Goal: Task Accomplishment & Management: Manage account settings

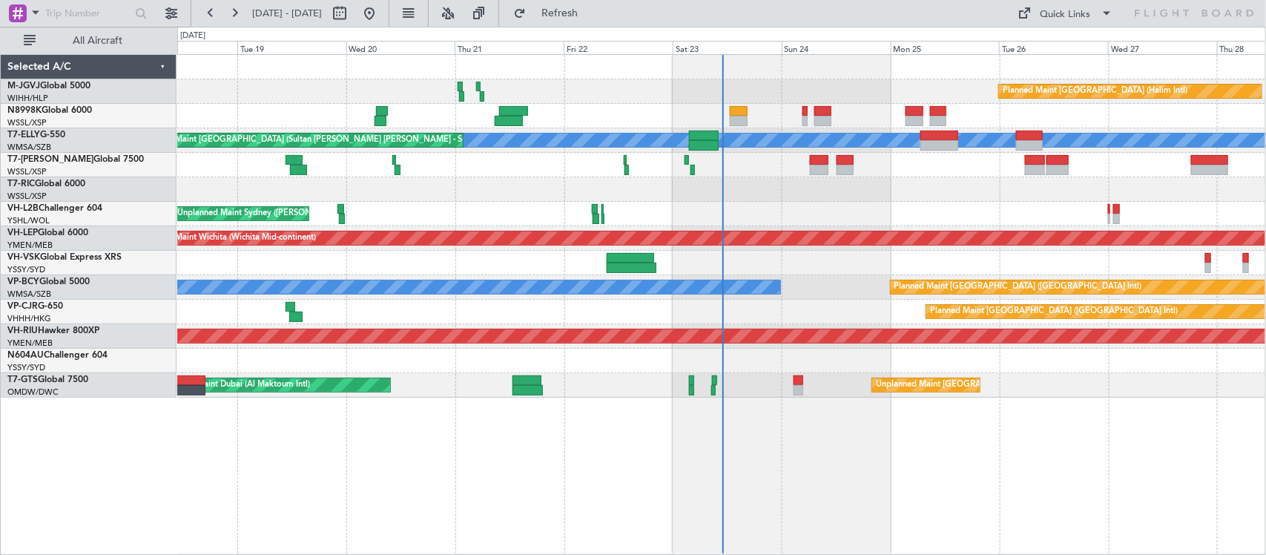
click at [623, 193] on div "Planned Maint [GEOGRAPHIC_DATA] (Halim Intl) Planned Maint [GEOGRAPHIC_DATA] (S…" at bounding box center [721, 226] width 1088 height 343
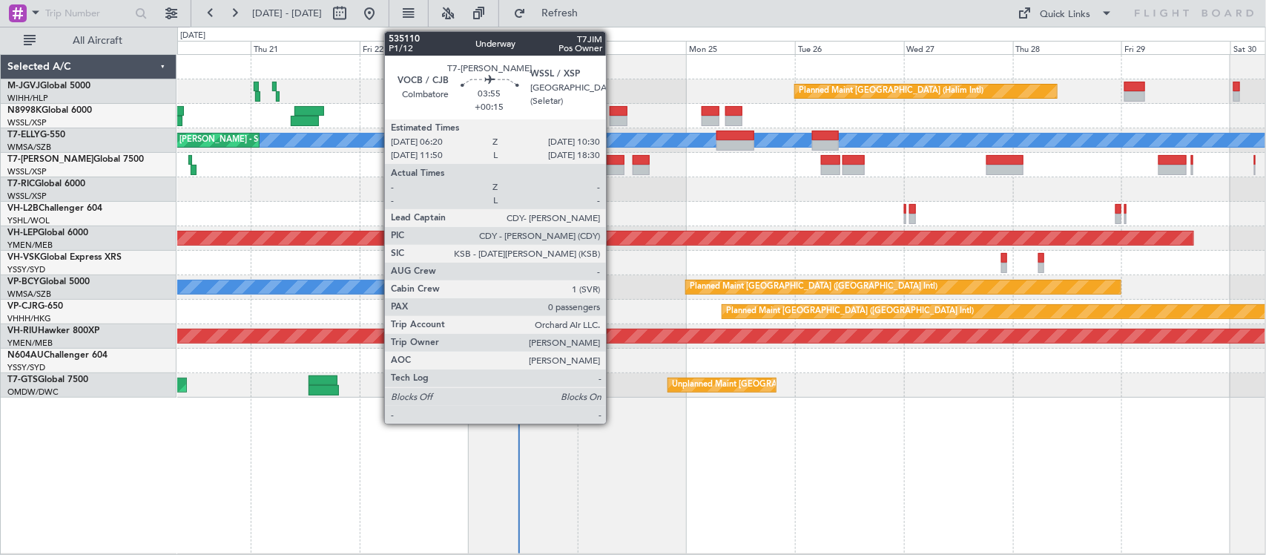
click at [613, 158] on div at bounding box center [614, 160] width 19 height 10
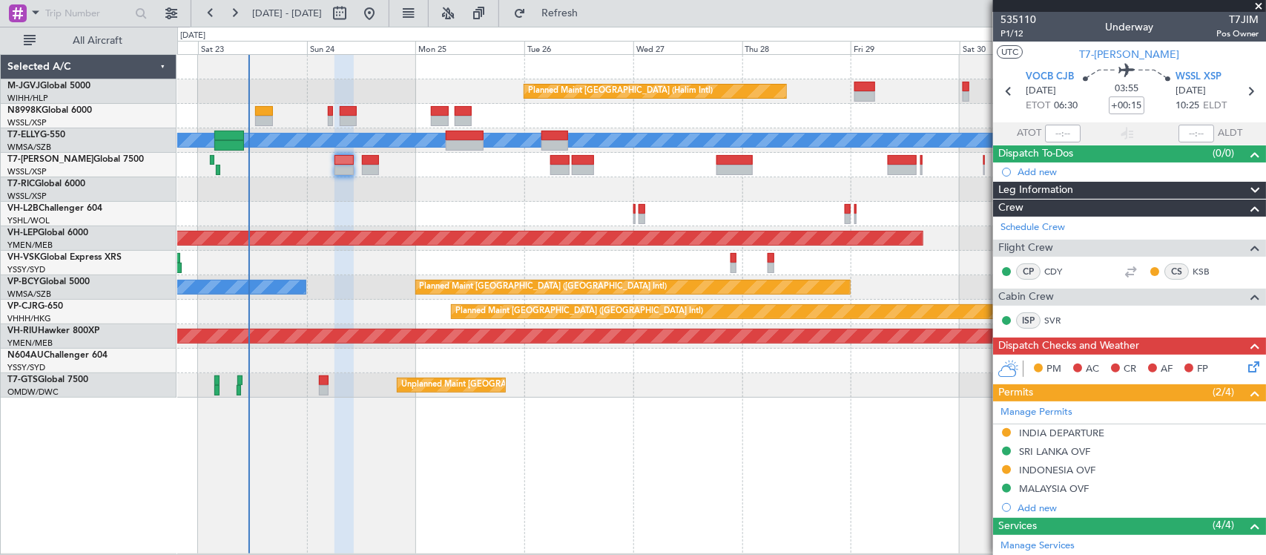
click at [369, 217] on div "Planned Maint [GEOGRAPHIC_DATA] (Halim Intl) [PERSON_NAME] Unplanned Maint [GEO…" at bounding box center [721, 226] width 1088 height 343
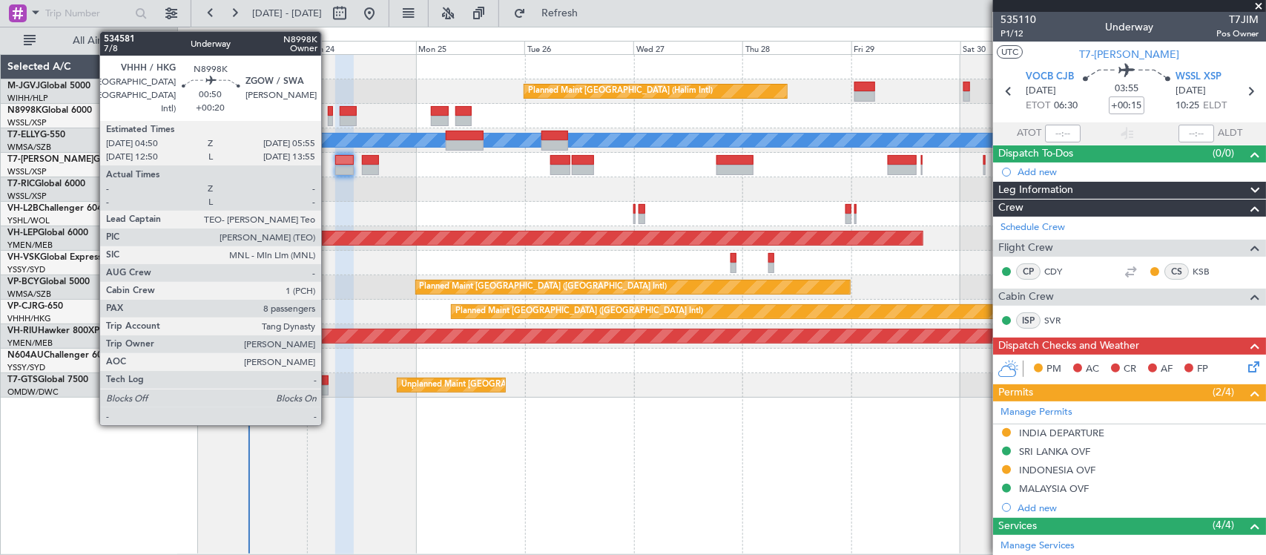
click at [329, 121] on div at bounding box center [330, 121] width 5 height 10
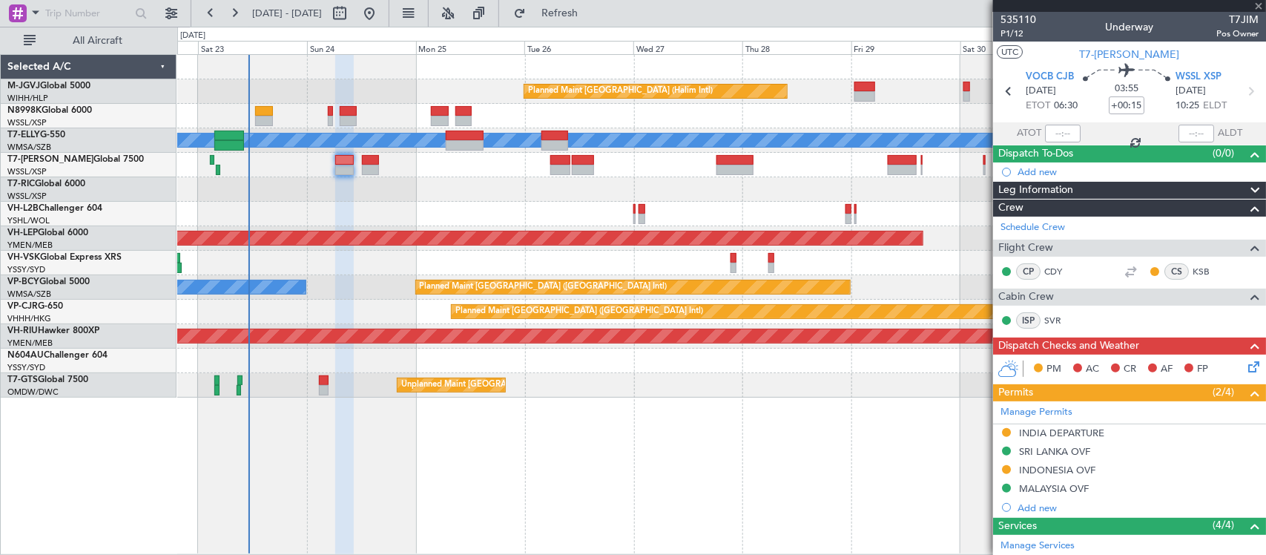
type input "+00:20"
type input "8"
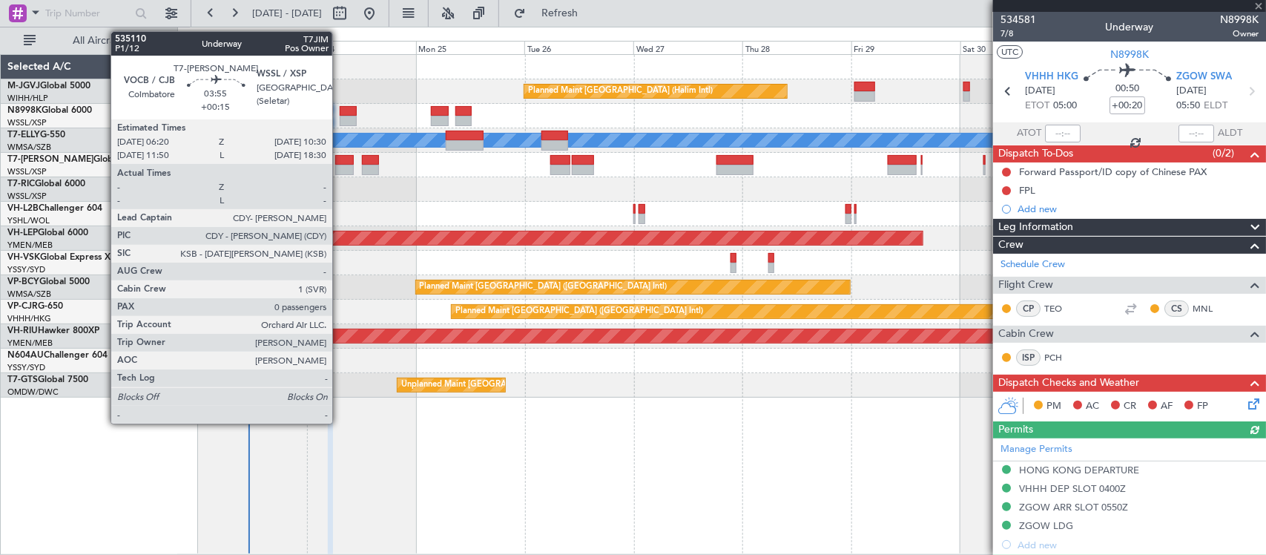
click at [341, 165] on div at bounding box center [344, 170] width 19 height 10
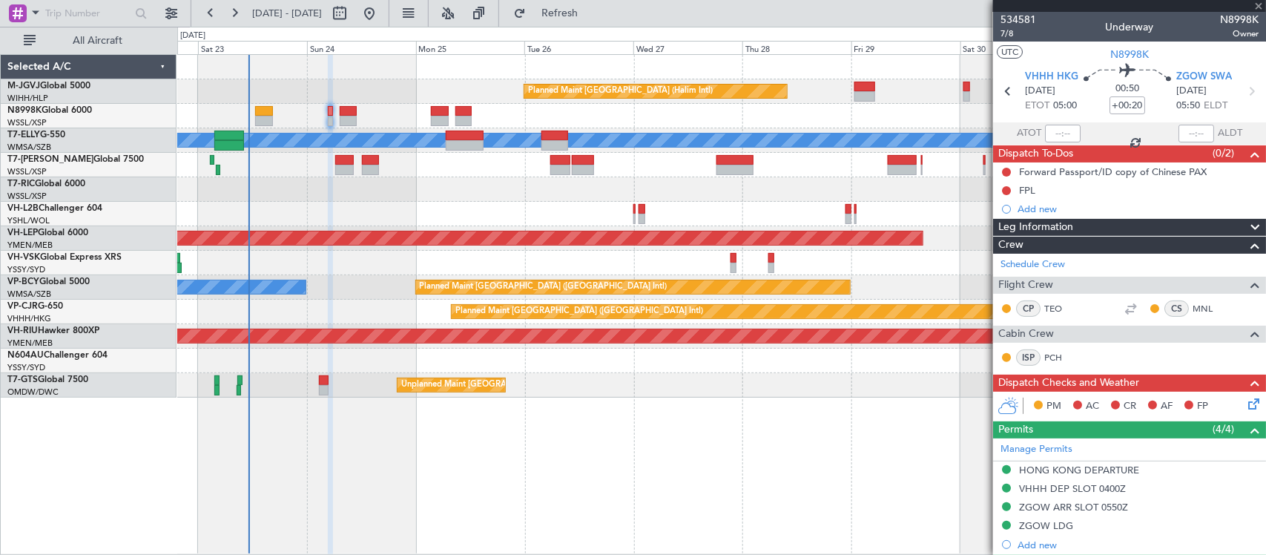
type input "+00:15"
type input "0"
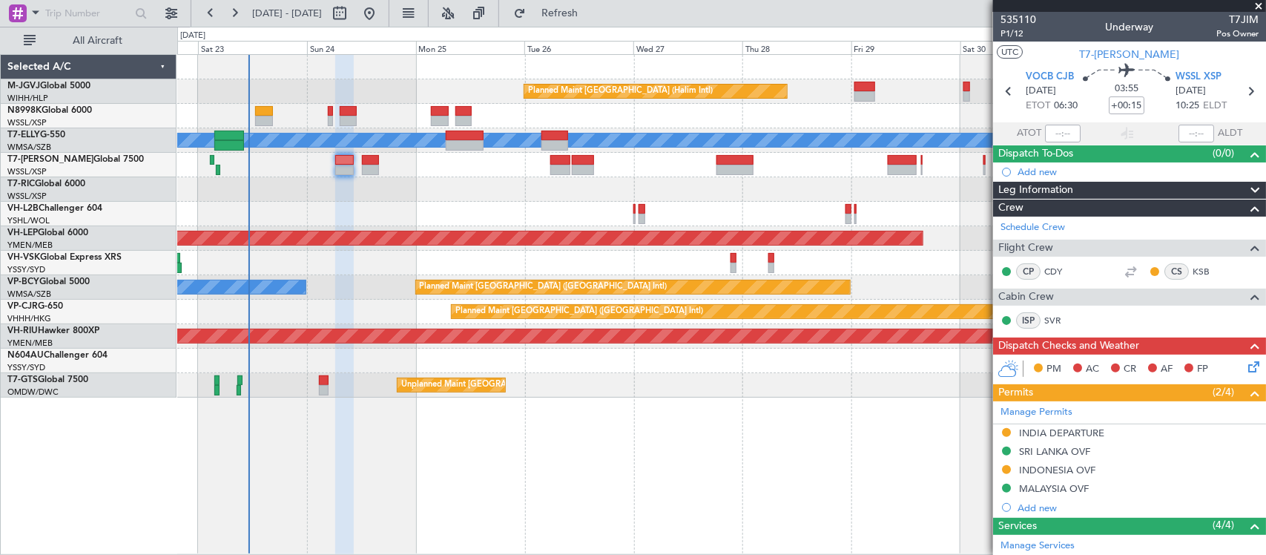
click at [532, 183] on div at bounding box center [721, 189] width 1088 height 24
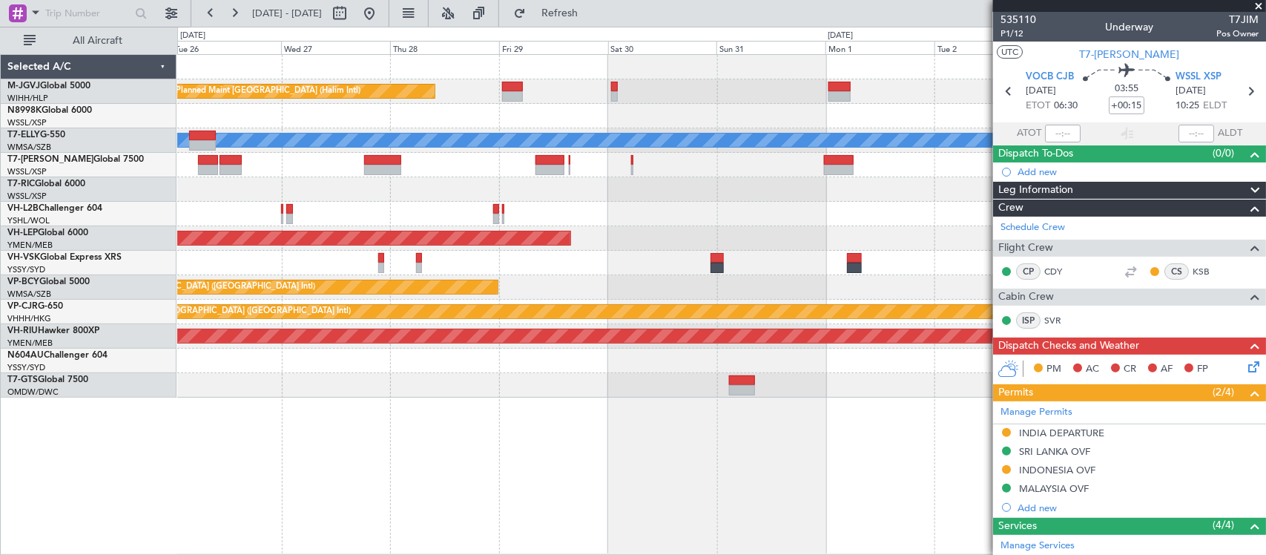
click at [777, 209] on div at bounding box center [721, 214] width 1088 height 24
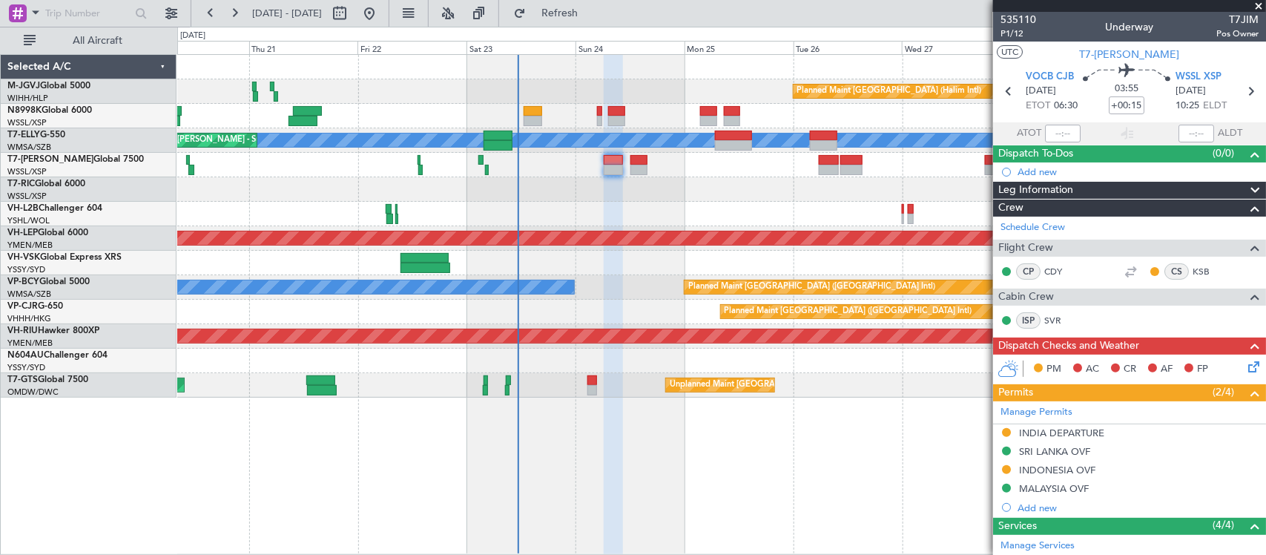
click at [771, 197] on div "Planned Maint [GEOGRAPHIC_DATA] (Halim Intl) [PERSON_NAME] Unplanned Maint [GEO…" at bounding box center [721, 226] width 1088 height 343
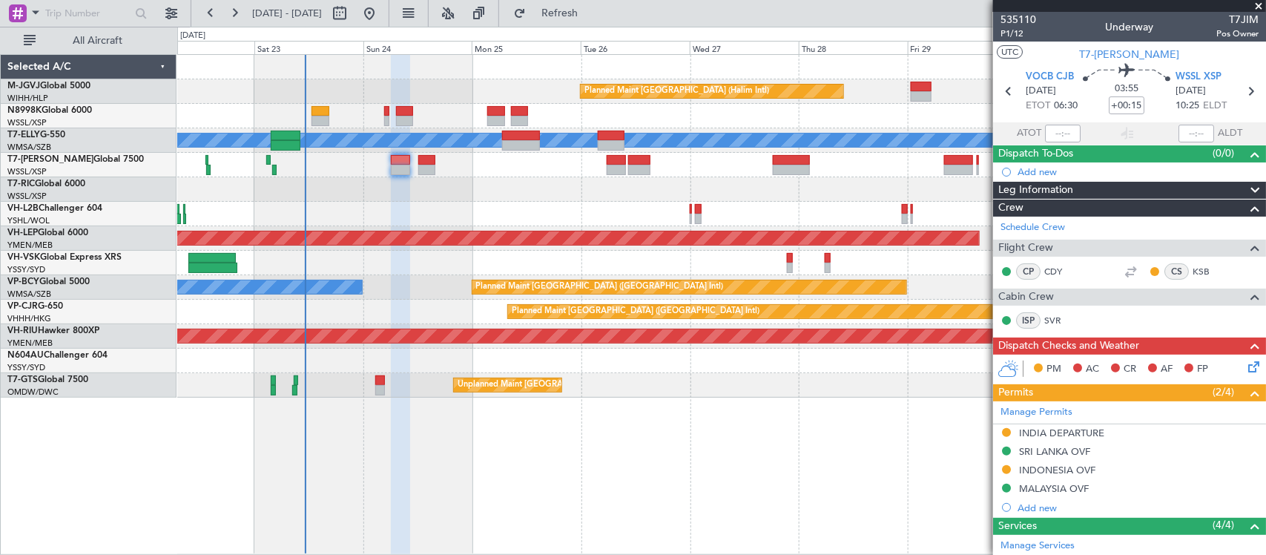
click at [442, 205] on div at bounding box center [721, 214] width 1088 height 24
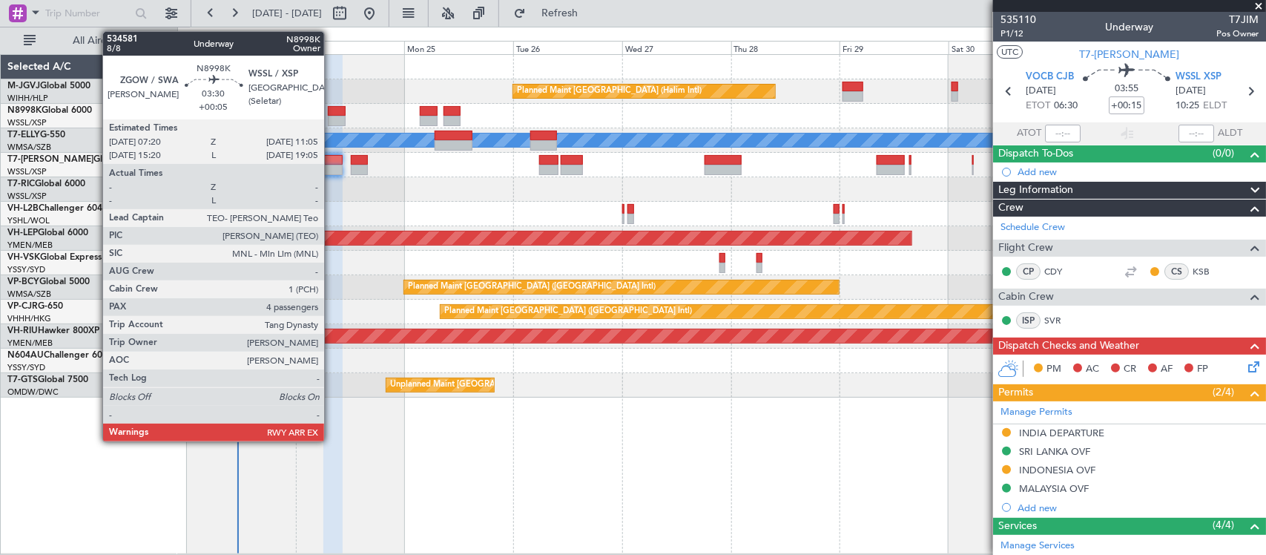
click at [332, 113] on div at bounding box center [336, 111] width 17 height 10
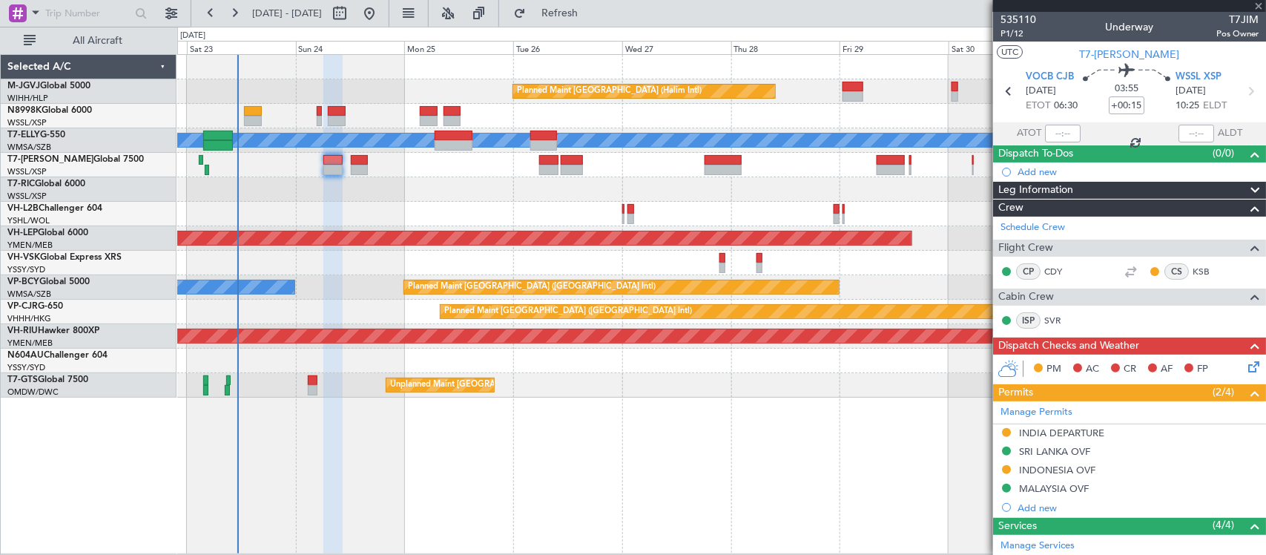
type input "+00:05"
type input "4"
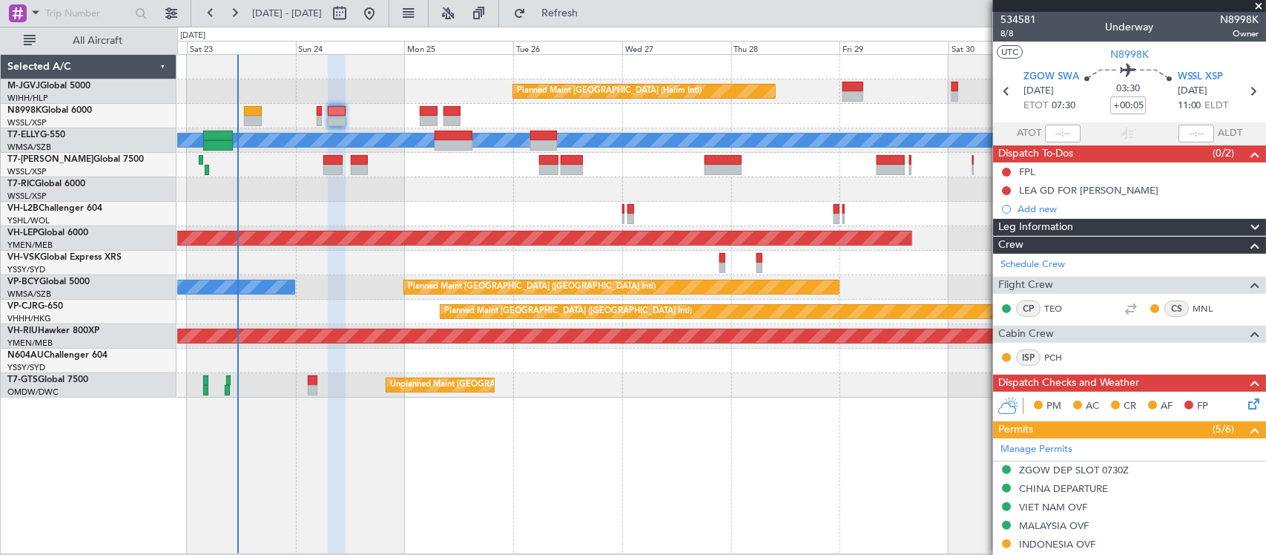
click at [682, 445] on div "Planned Maint [GEOGRAPHIC_DATA] (Halim Intl) [PERSON_NAME] Unplanned Maint [GEO…" at bounding box center [721, 304] width 1089 height 500
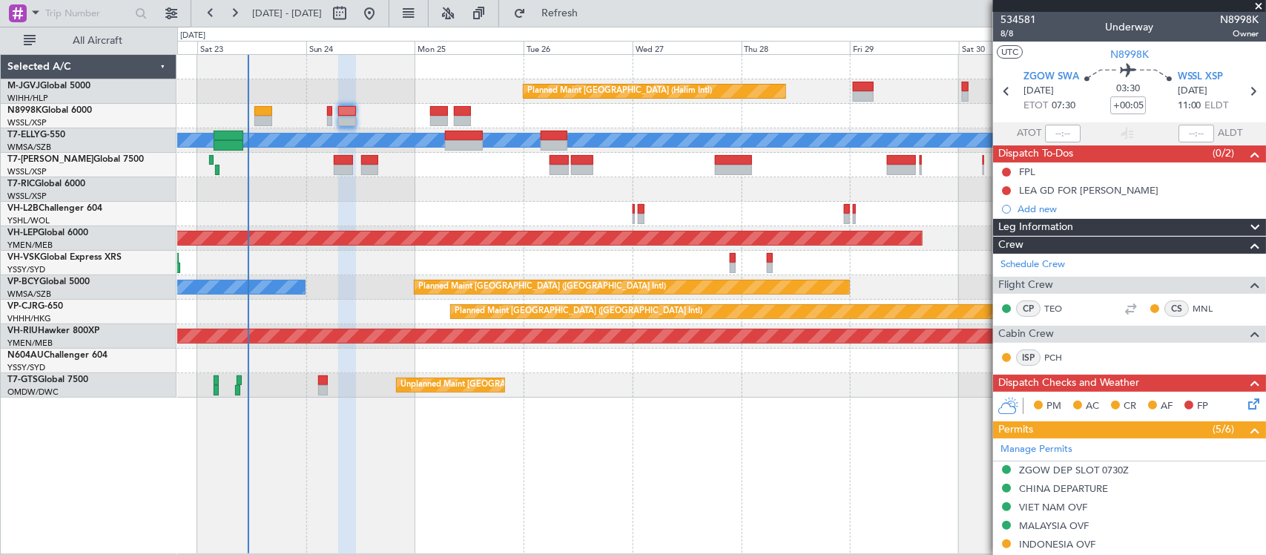
click at [561, 410] on div "Planned Maint [GEOGRAPHIC_DATA] (Halim Intl) [PERSON_NAME] Unplanned Maint [GEO…" at bounding box center [721, 304] width 1089 height 500
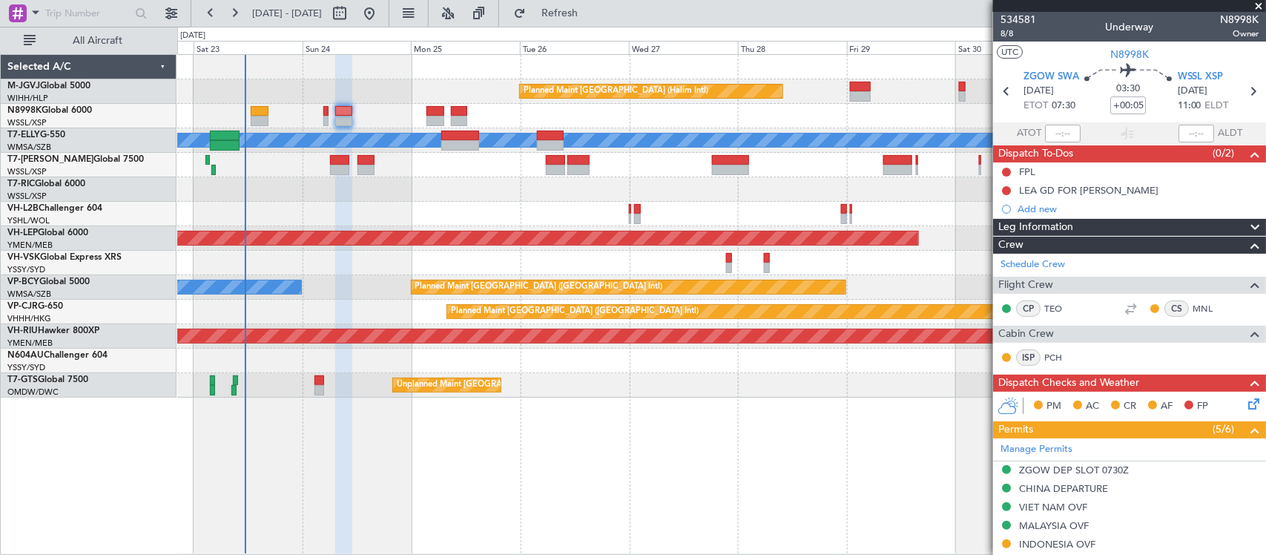
click at [710, 395] on div "Planned Maint [GEOGRAPHIC_DATA] (Halim Intl) [PERSON_NAME] Unplanned Maint [GEO…" at bounding box center [721, 304] width 1089 height 501
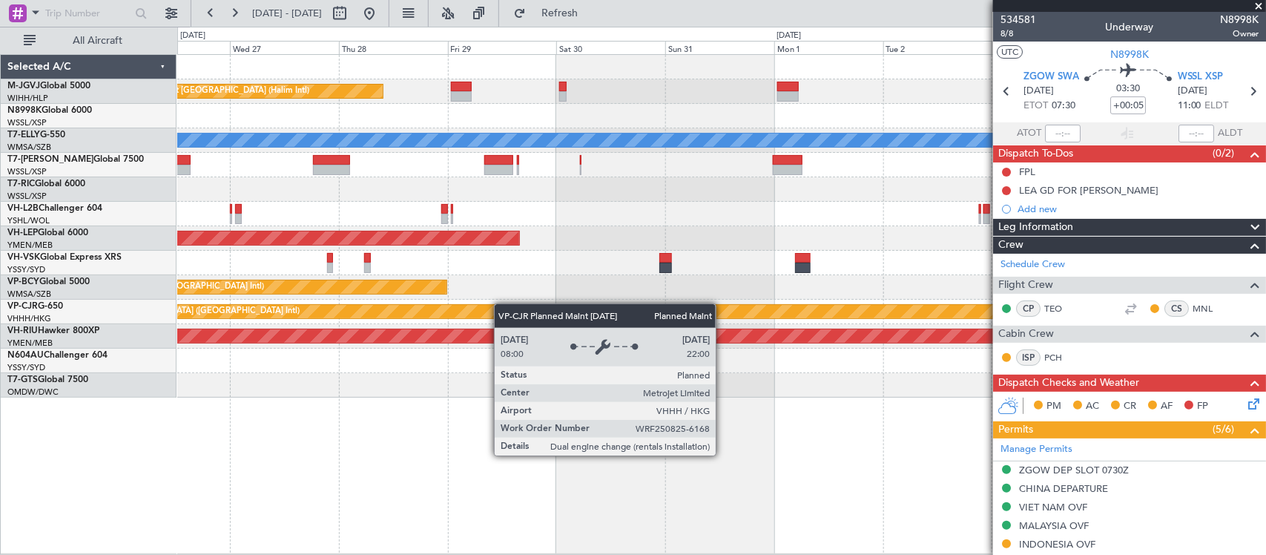
click at [182, 304] on div "Planned Maint [GEOGRAPHIC_DATA] (Halim Intl) [PERSON_NAME] Unplanned Maint Wich…" at bounding box center [721, 226] width 1088 height 343
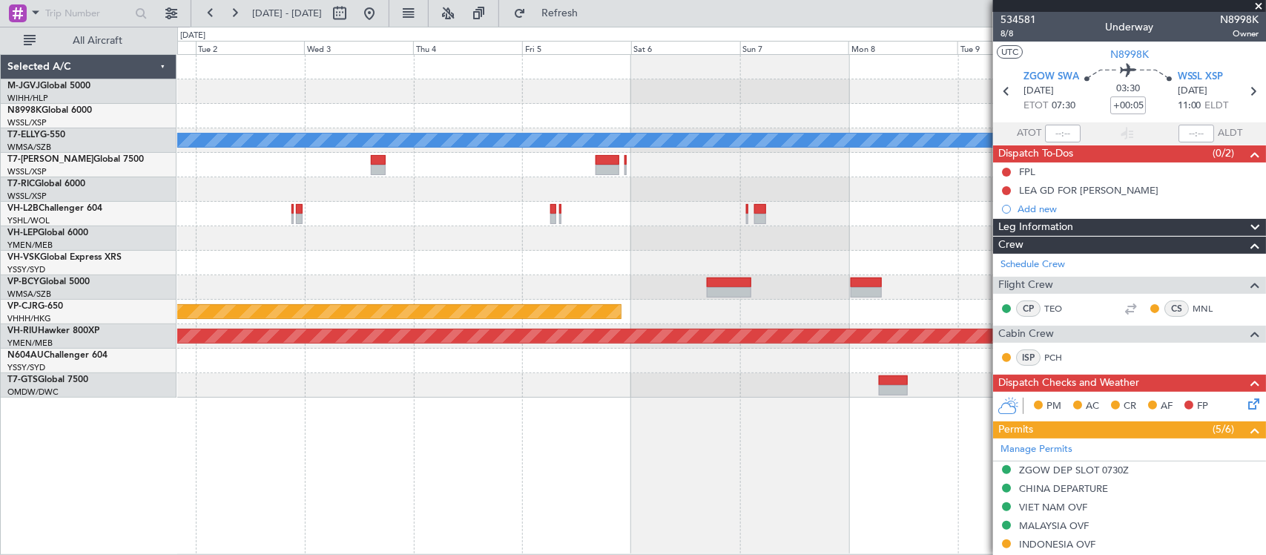
click at [711, 283] on div at bounding box center [721, 287] width 1088 height 24
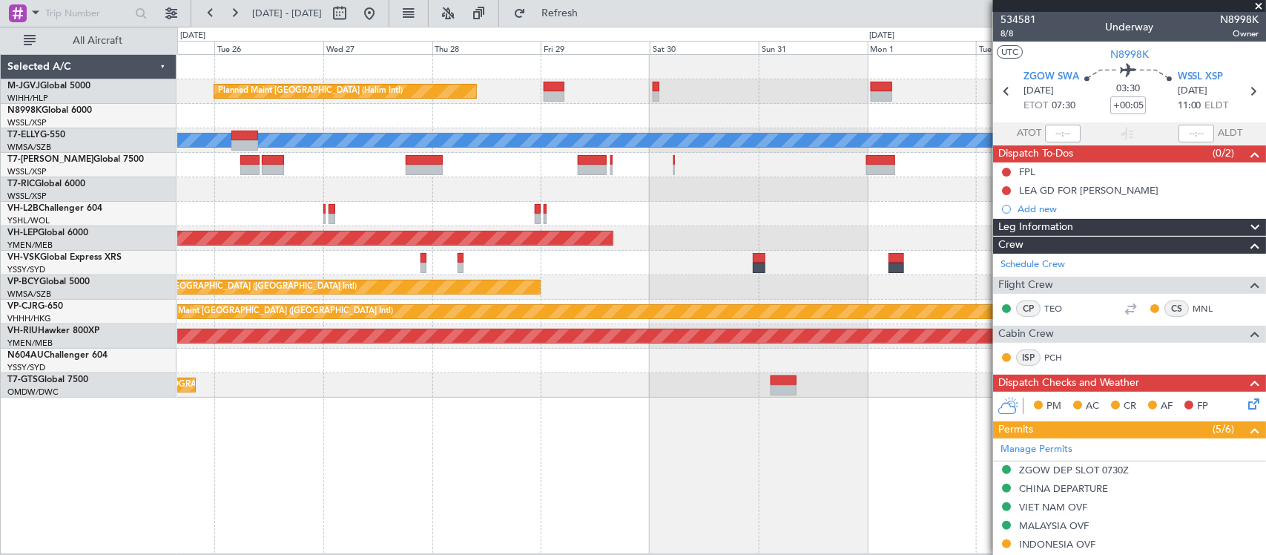
click at [731, 252] on div at bounding box center [721, 263] width 1088 height 24
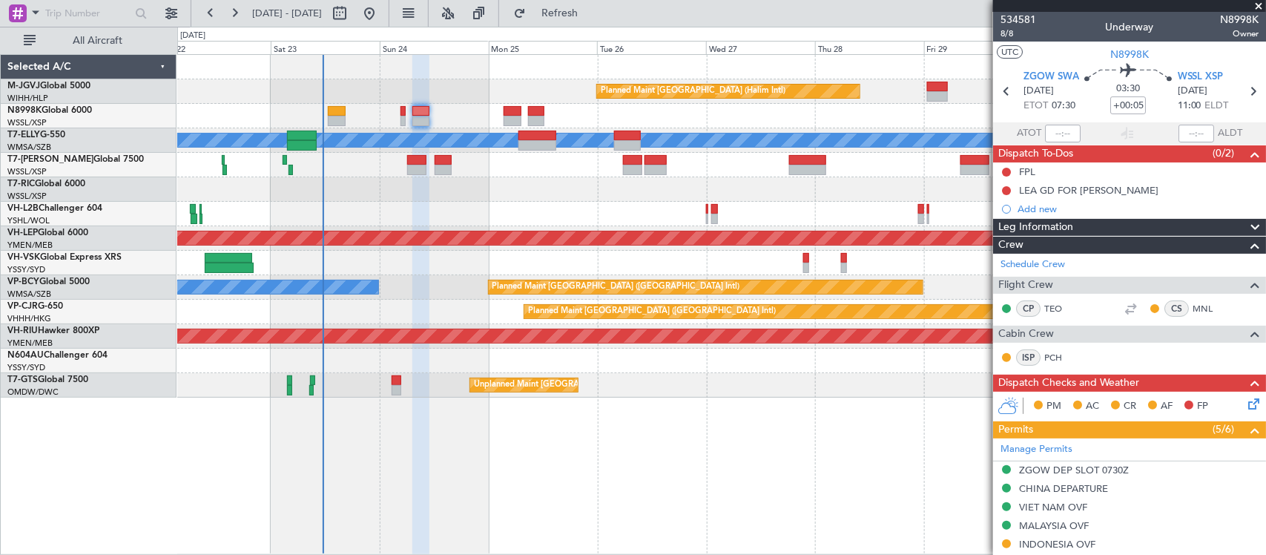
click at [288, 266] on div at bounding box center [721, 263] width 1088 height 24
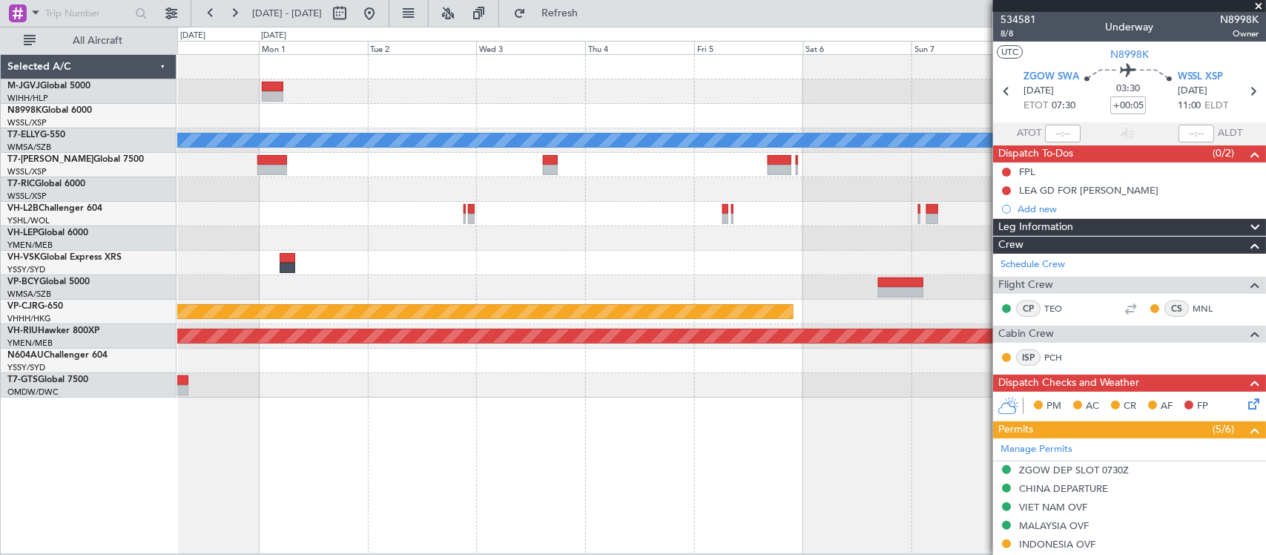
click at [922, 243] on div "[PERSON_NAME] Planned Maint [GEOGRAPHIC_DATA] ([GEOGRAPHIC_DATA]) Unplanned Mai…" at bounding box center [721, 226] width 1088 height 343
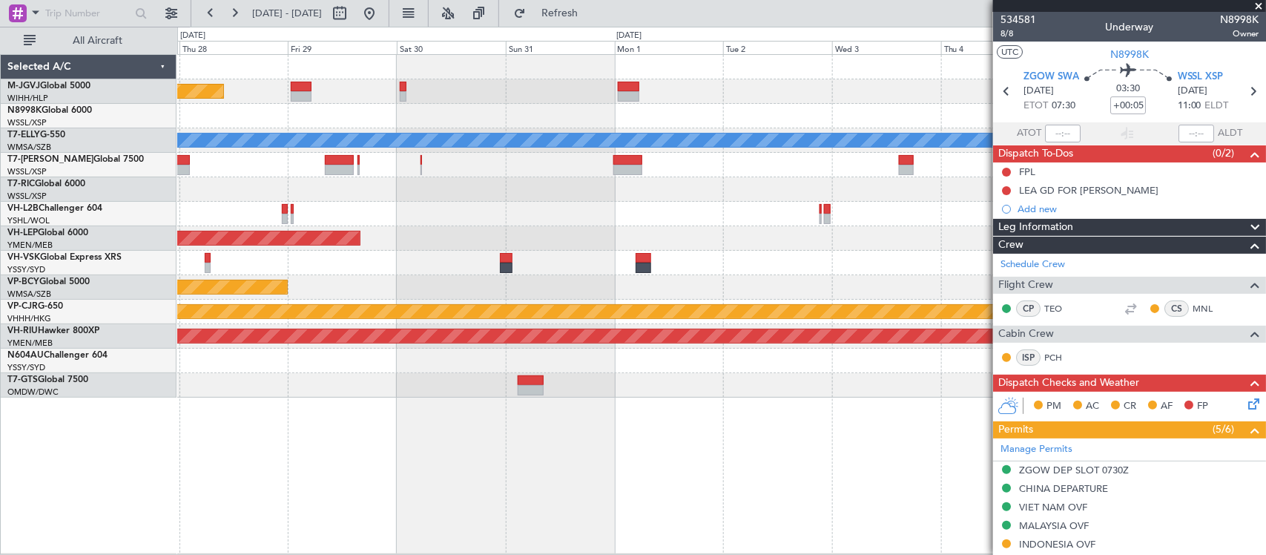
click at [791, 257] on div at bounding box center [721, 263] width 1088 height 24
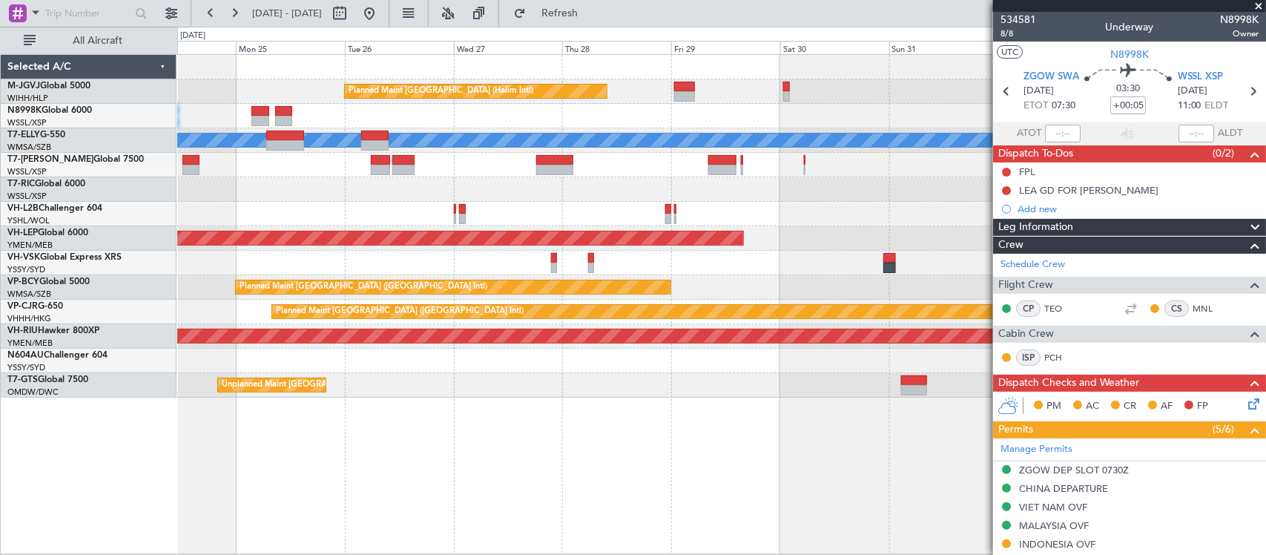
click at [855, 277] on div "Planned Maint [GEOGRAPHIC_DATA] ([GEOGRAPHIC_DATA] Intl) [PERSON_NAME] (Sultan …" at bounding box center [721, 287] width 1088 height 24
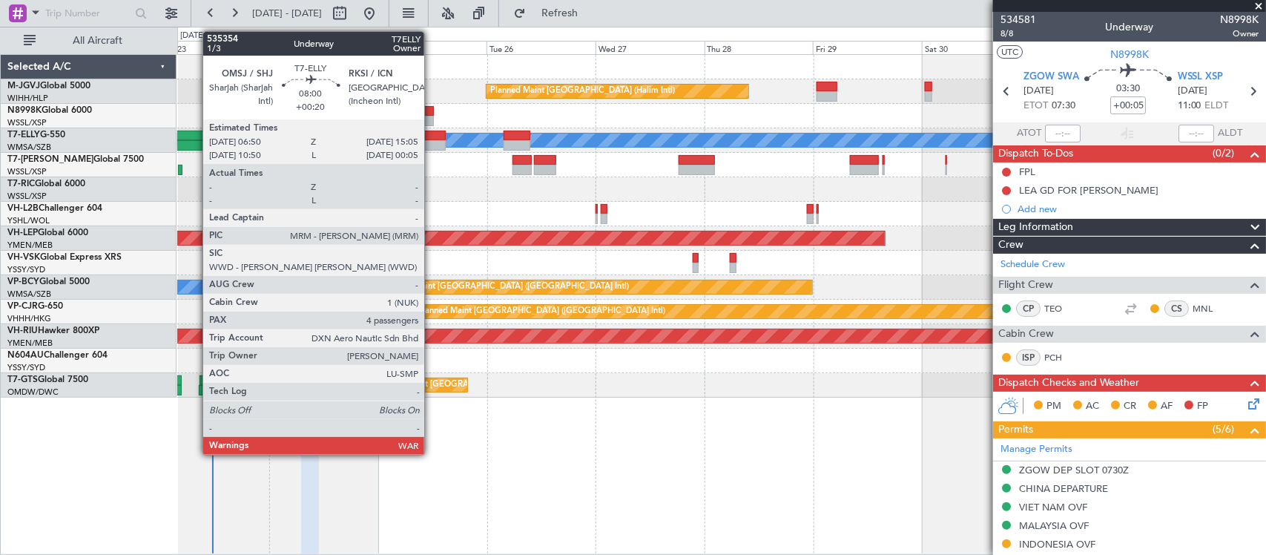
click at [432, 135] on div at bounding box center [427, 136] width 38 height 10
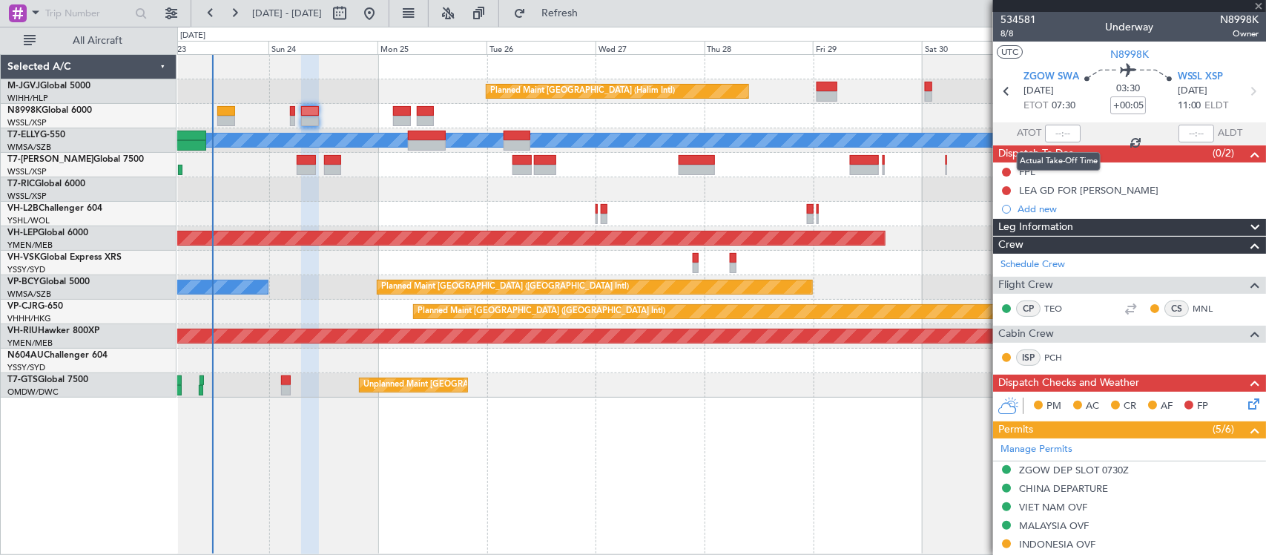
type input "+00:20"
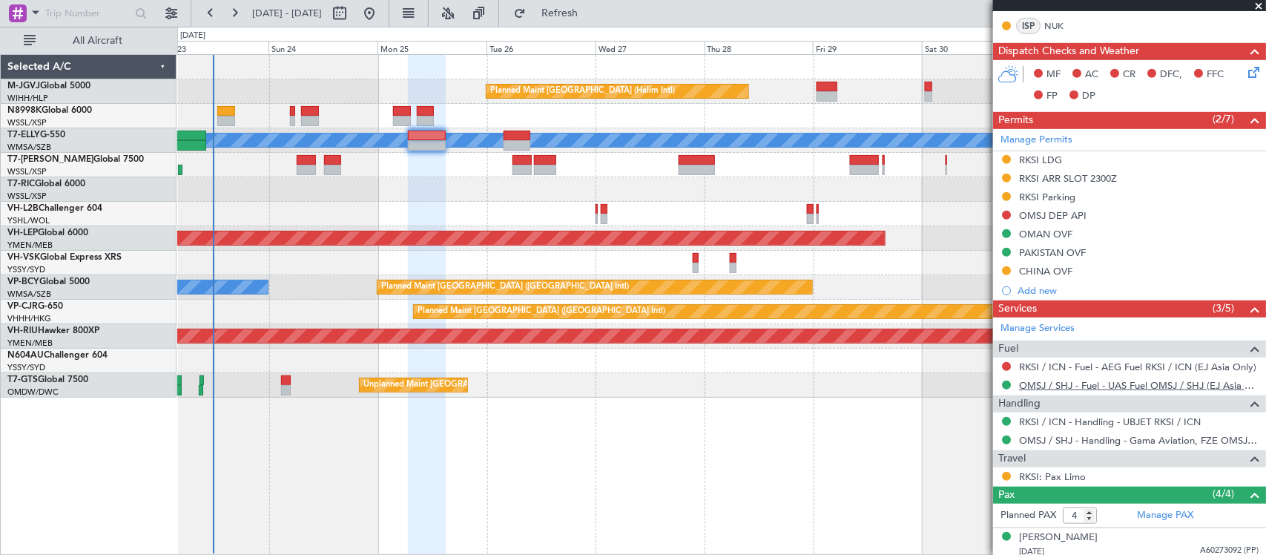
scroll to position [439, 0]
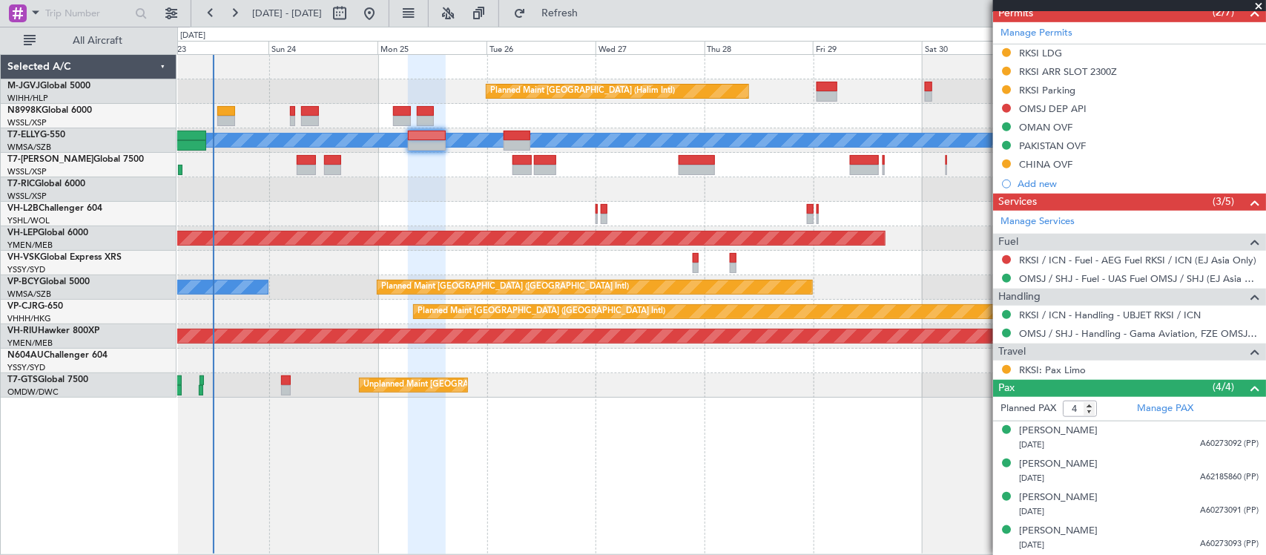
drag, startPoint x: 1049, startPoint y: 219, endPoint x: 986, endPoint y: 219, distance: 63.0
click at [1049, 219] on link "Manage Services" at bounding box center [1038, 221] width 74 height 15
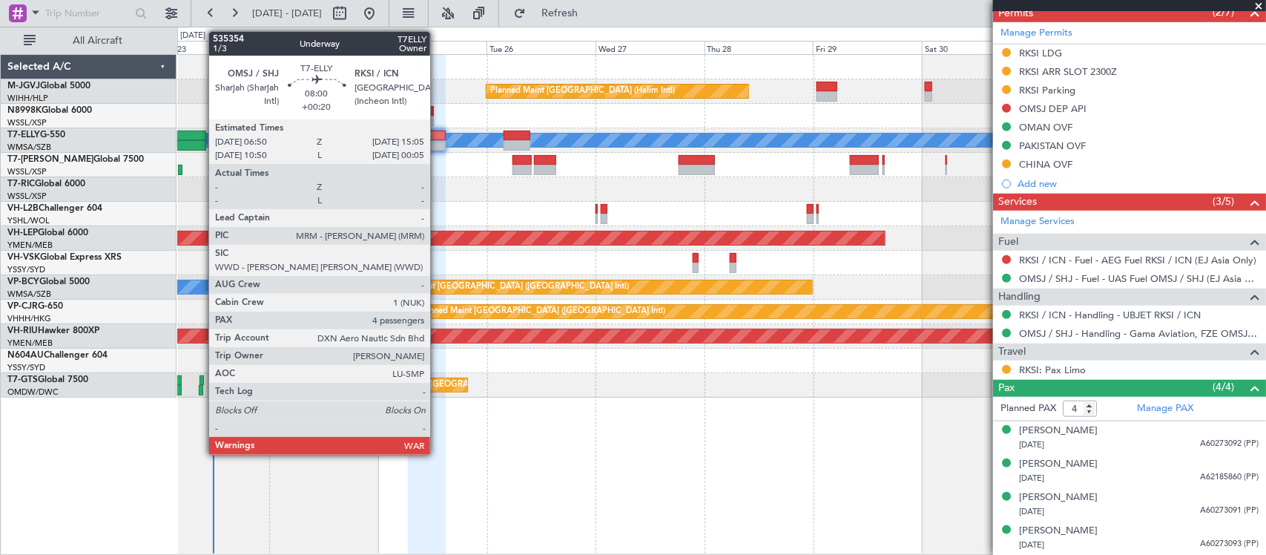
click at [427, 142] on div at bounding box center [427, 145] width 38 height 10
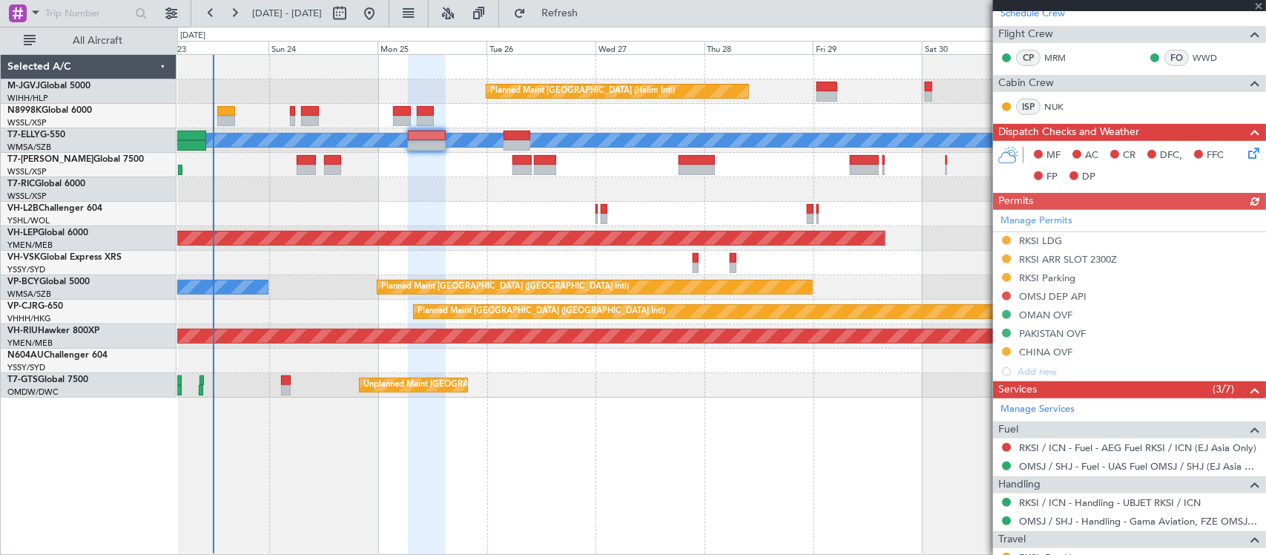
scroll to position [476, 0]
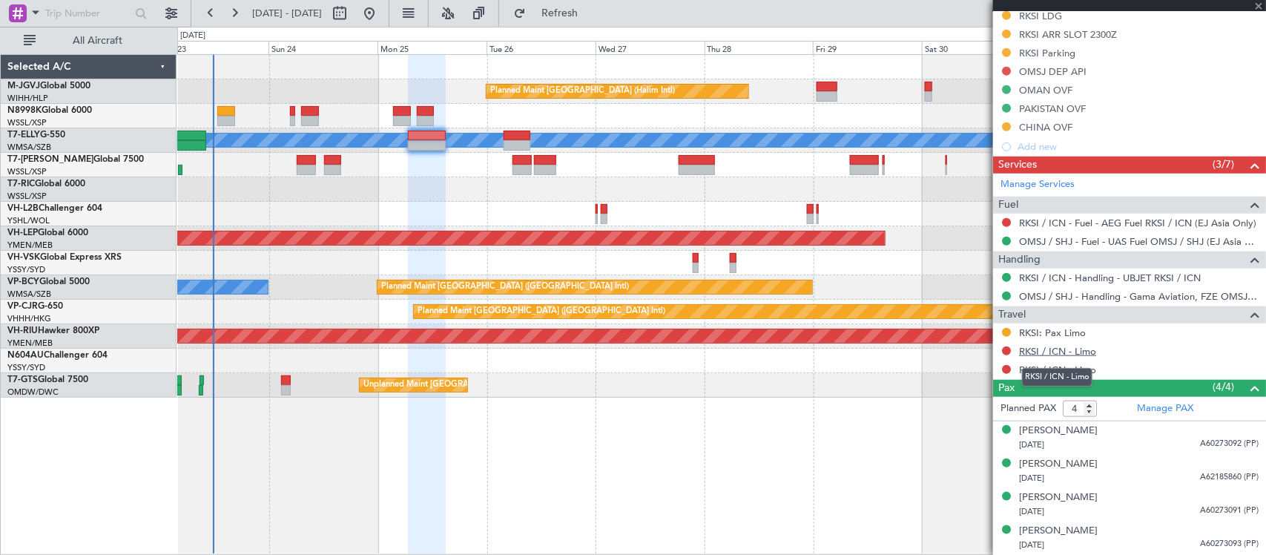
click at [1044, 354] on link "RKSI / ICN - Limo" at bounding box center [1057, 351] width 77 height 13
click at [1043, 375] on link "RKSI / ICN - Limo" at bounding box center [1057, 369] width 77 height 13
click at [1047, 336] on link "RKSI: Pax Limo" at bounding box center [1052, 332] width 67 height 13
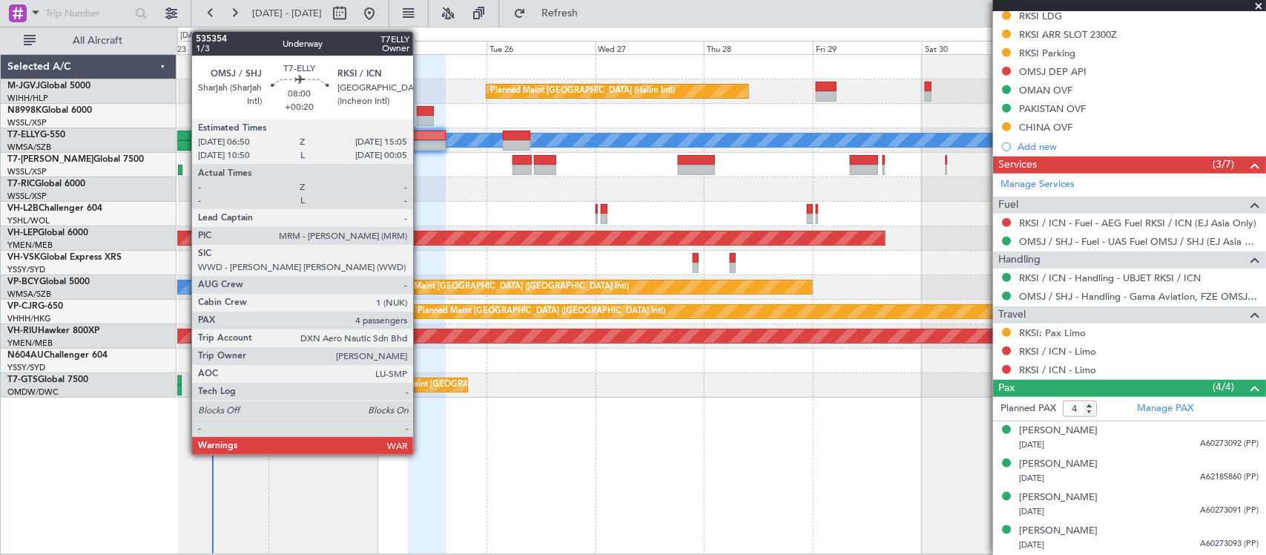
click at [421, 142] on div at bounding box center [427, 145] width 38 height 10
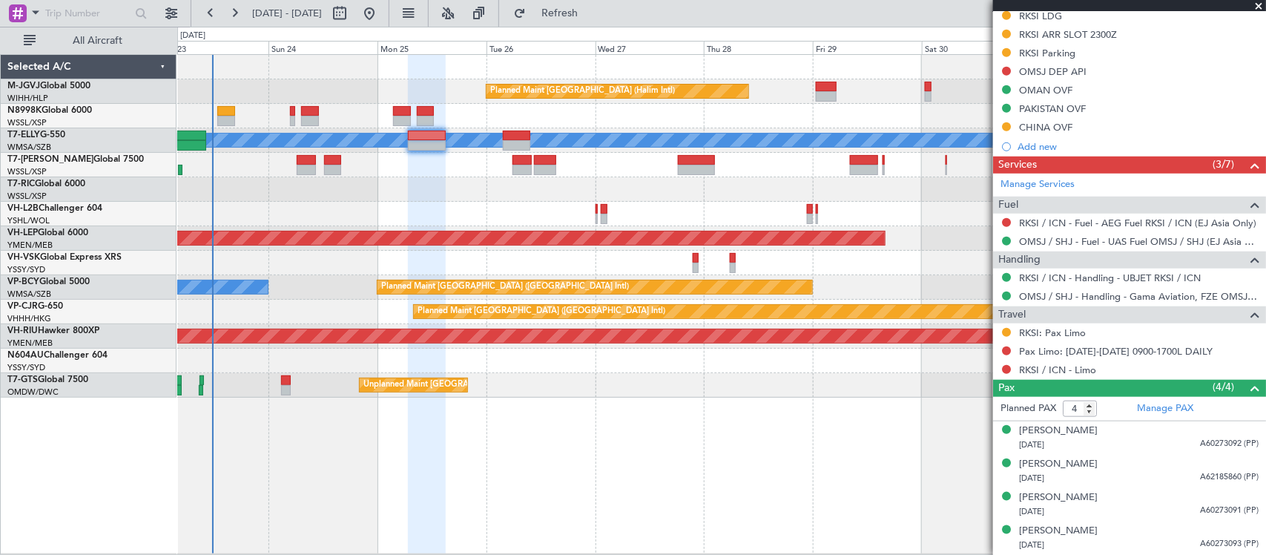
click at [435, 154] on div at bounding box center [721, 165] width 1088 height 24
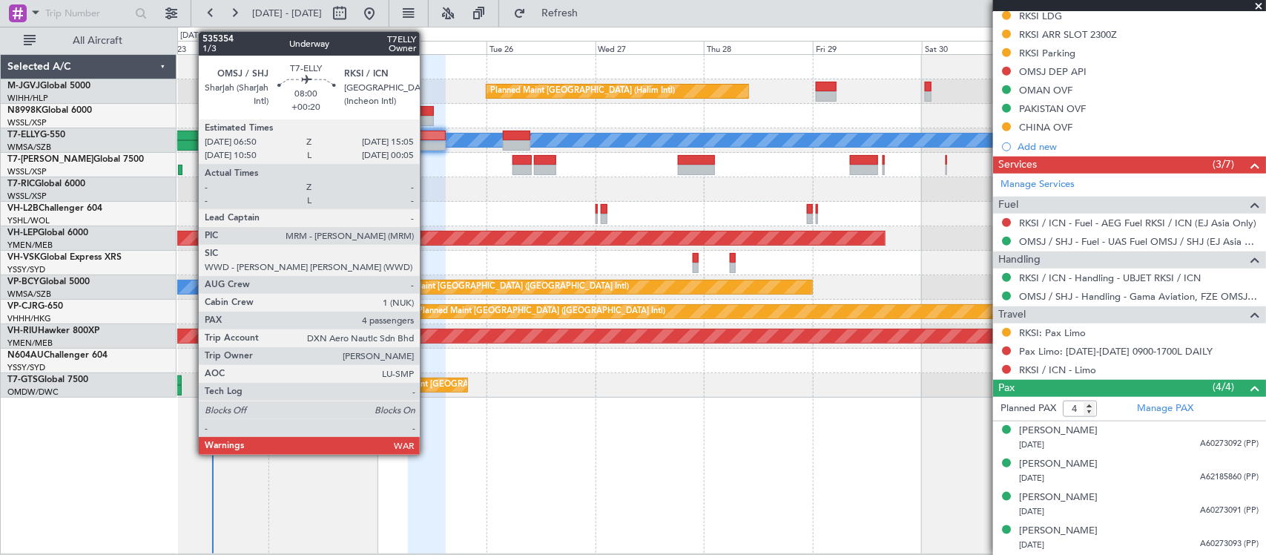
click at [426, 142] on div at bounding box center [427, 145] width 38 height 10
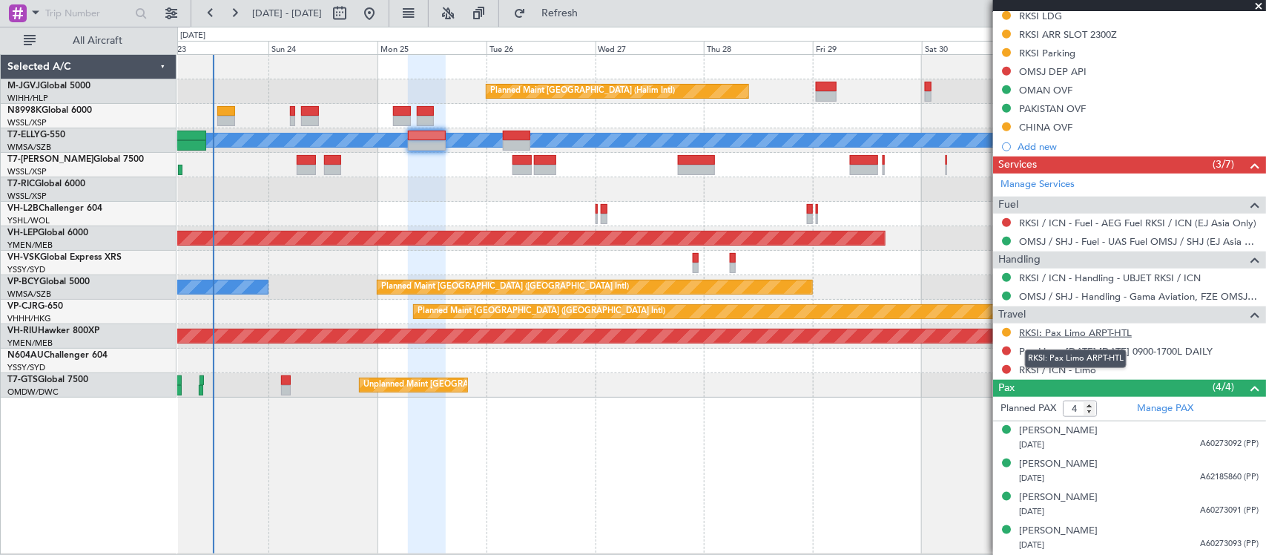
click at [1105, 332] on link "RKSI: Pax Limo ARPT-HTL" at bounding box center [1075, 332] width 113 height 13
click at [1031, 373] on link "RKSI / ICN - Limo" at bounding box center [1057, 369] width 77 height 13
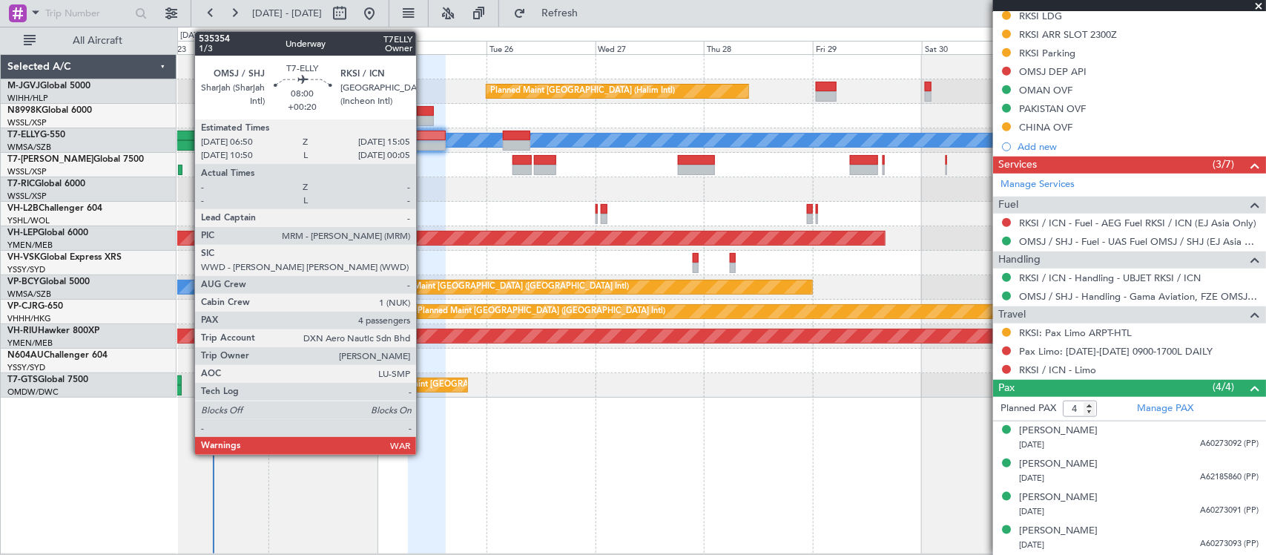
click at [424, 145] on div at bounding box center [427, 145] width 38 height 10
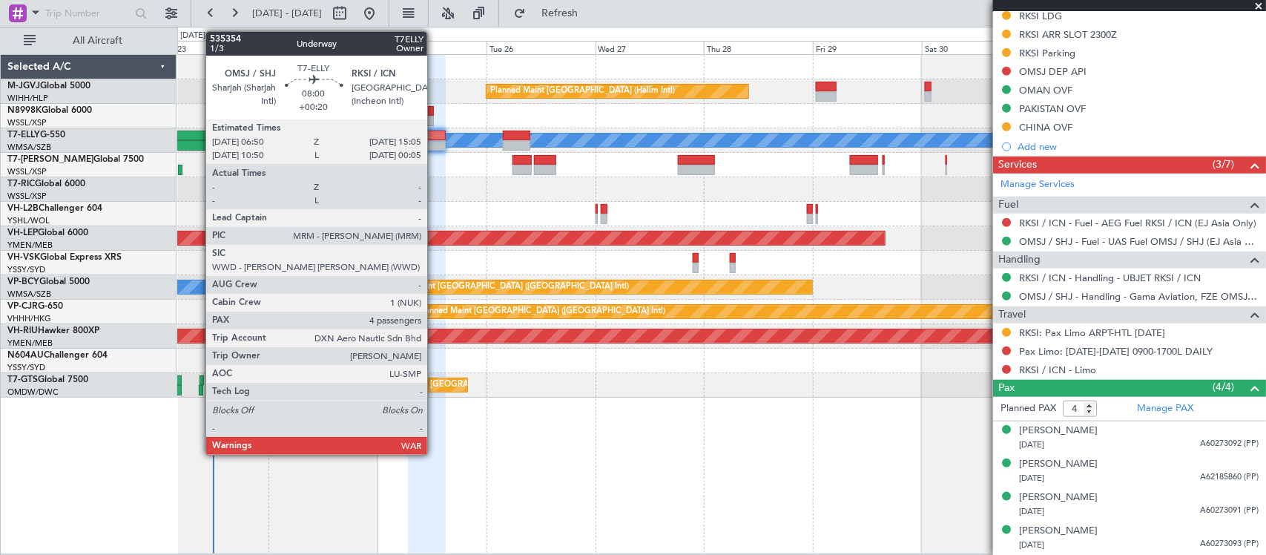
click at [435, 147] on div at bounding box center [427, 145] width 38 height 10
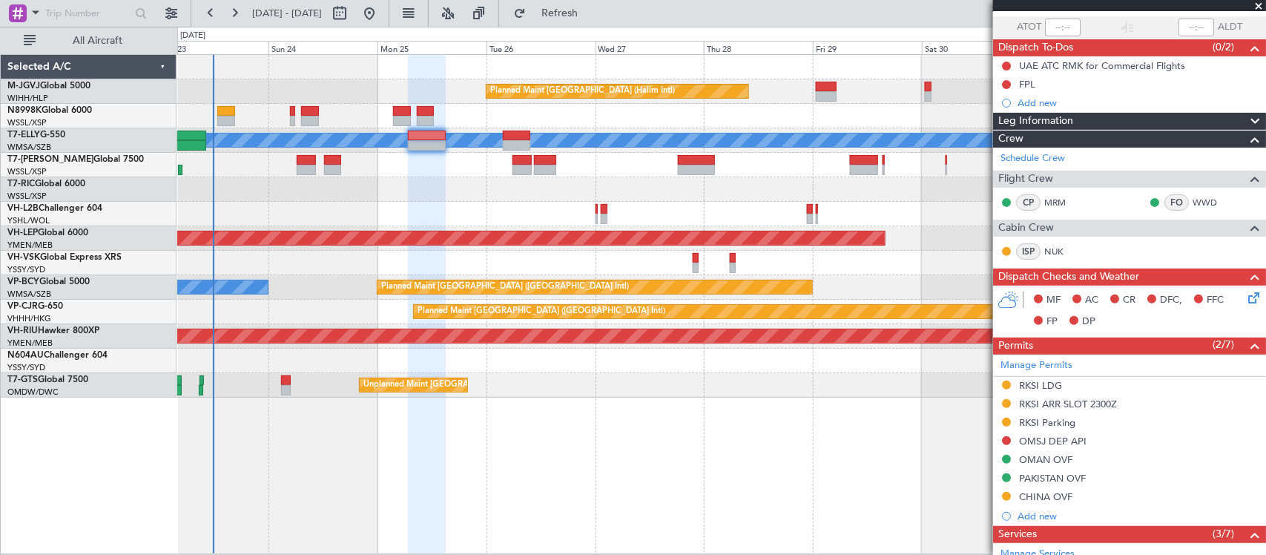
scroll to position [0, 0]
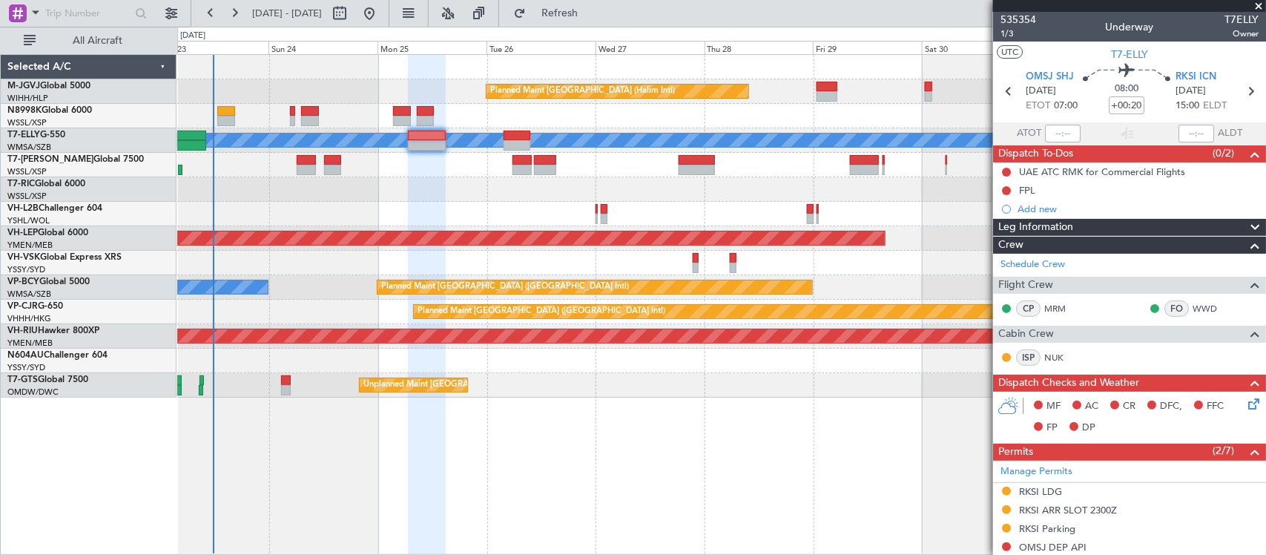
click at [612, 494] on div "Planned Maint [GEOGRAPHIC_DATA] (Halim Intl) [PERSON_NAME] Unplanned Maint [GEO…" at bounding box center [721, 304] width 1089 height 501
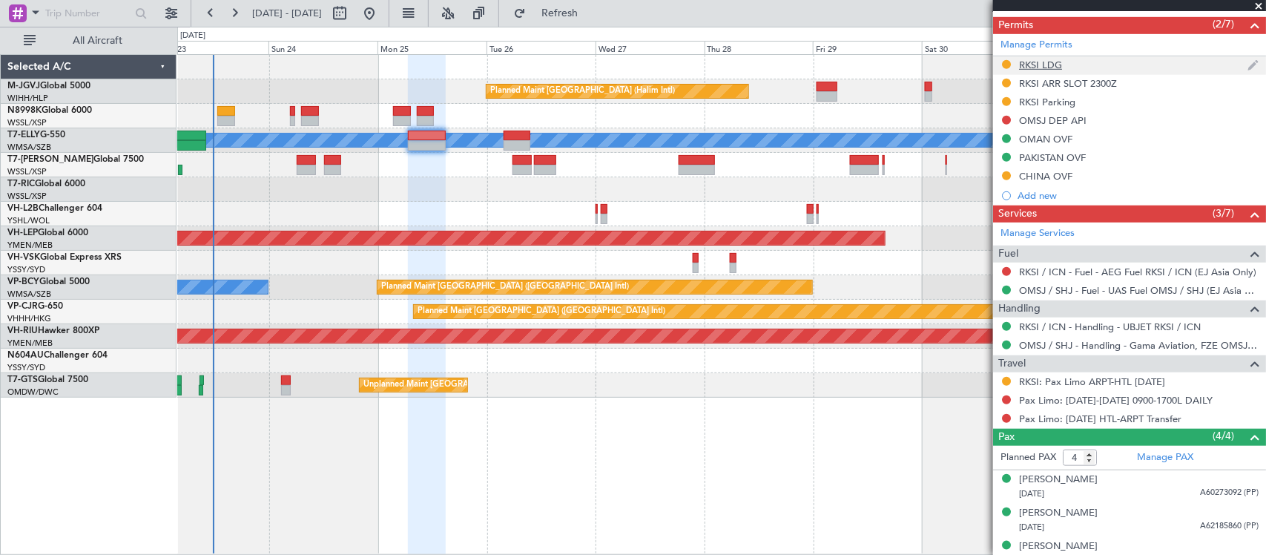
scroll to position [476, 0]
